Goal: Task Accomplishment & Management: Use online tool/utility

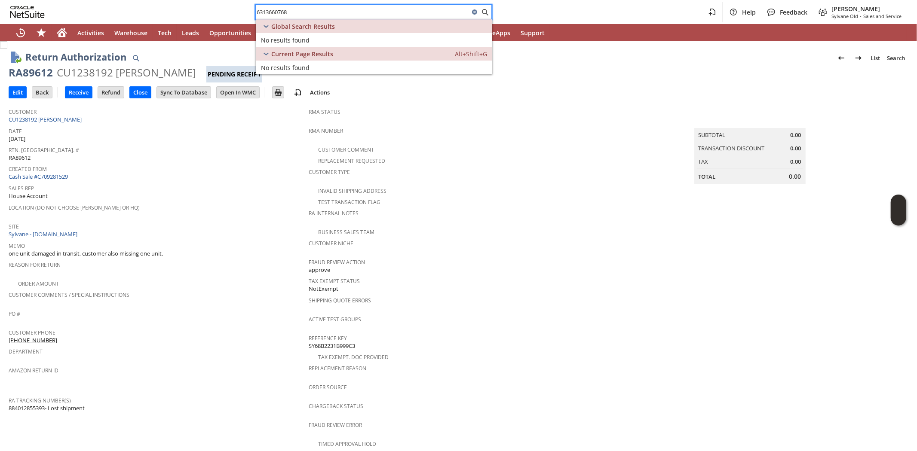
scroll to position [238, 0]
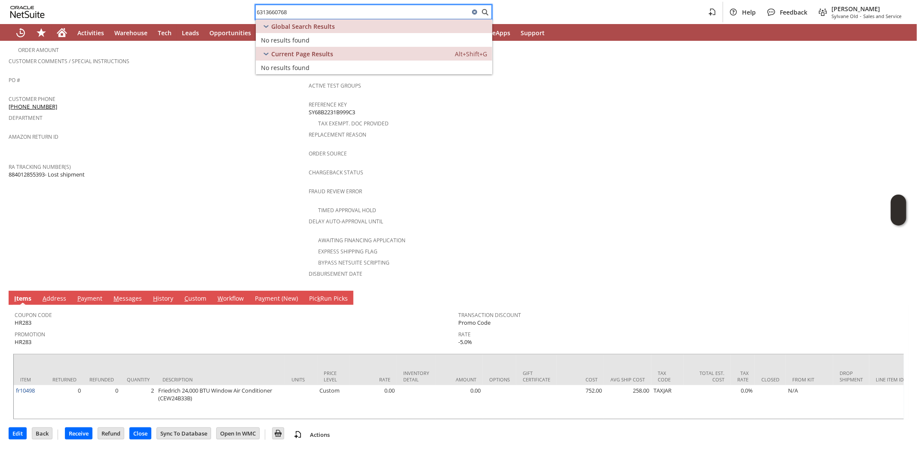
click at [295, 9] on input "6313660768" at bounding box center [363, 12] width 214 height 10
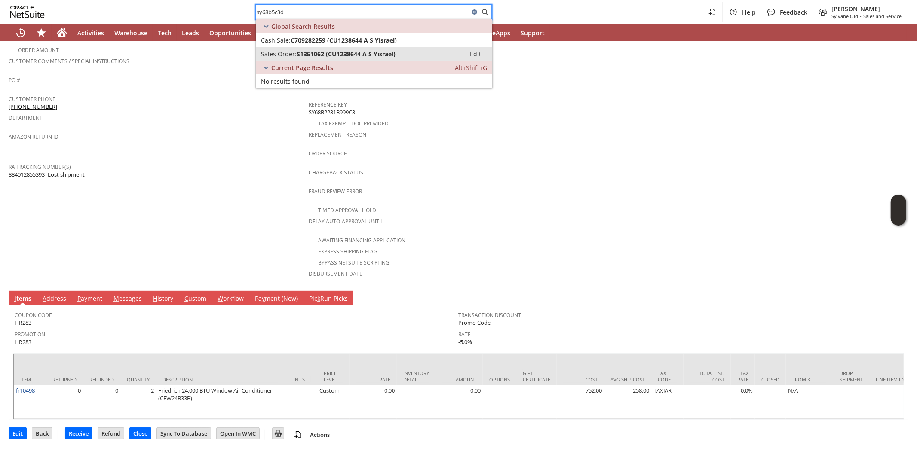
type input "sy68b5c3d"
click at [267, 52] on span "Sales Order:" at bounding box center [279, 54] width 36 height 8
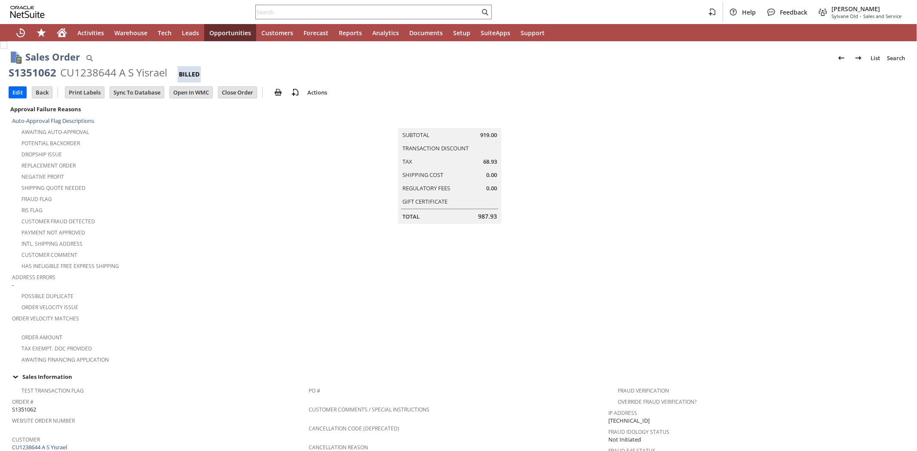
scroll to position [430, 0]
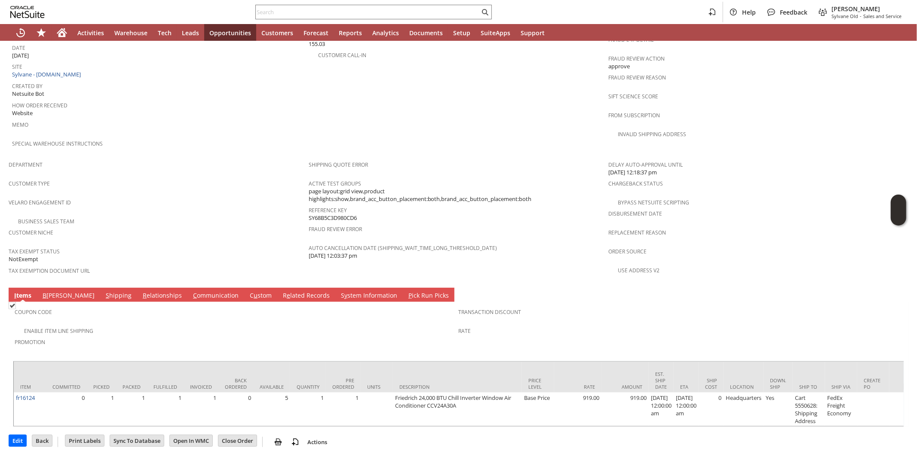
click at [191, 291] on link "C ommunication" at bounding box center [216, 295] width 50 height 9
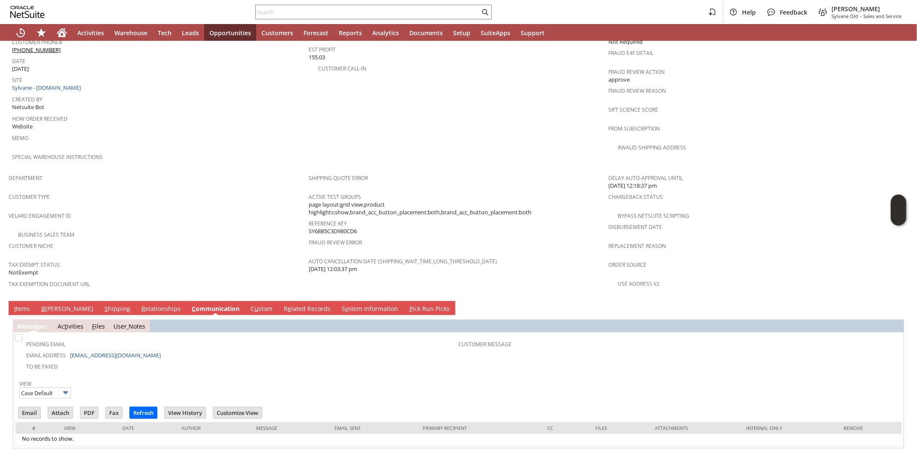
scroll to position [0, 0]
click at [27, 407] on input "Email" at bounding box center [29, 412] width 22 height 11
